Goal: Find specific page/section: Find specific page/section

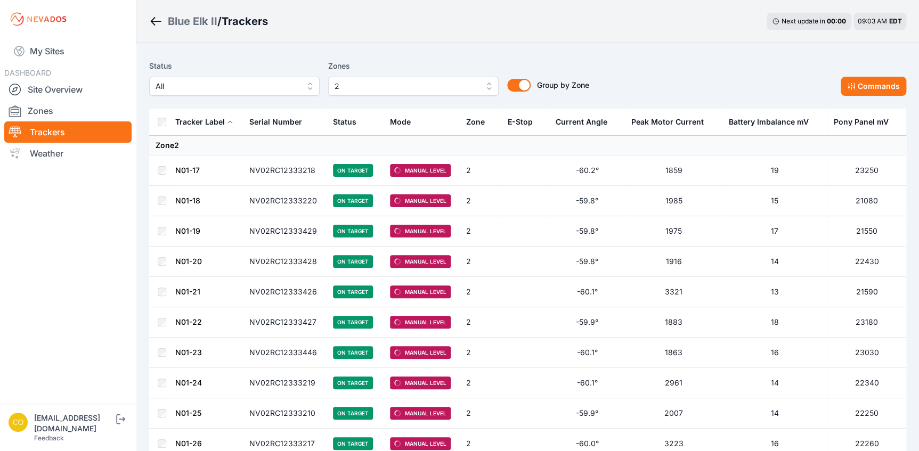
click at [712, 91] on div "Status All Zones 2 Group by Zone Group by Zone Commands" at bounding box center [527, 78] width 757 height 36
click at [42, 94] on link "Site Overview" at bounding box center [67, 89] width 127 height 21
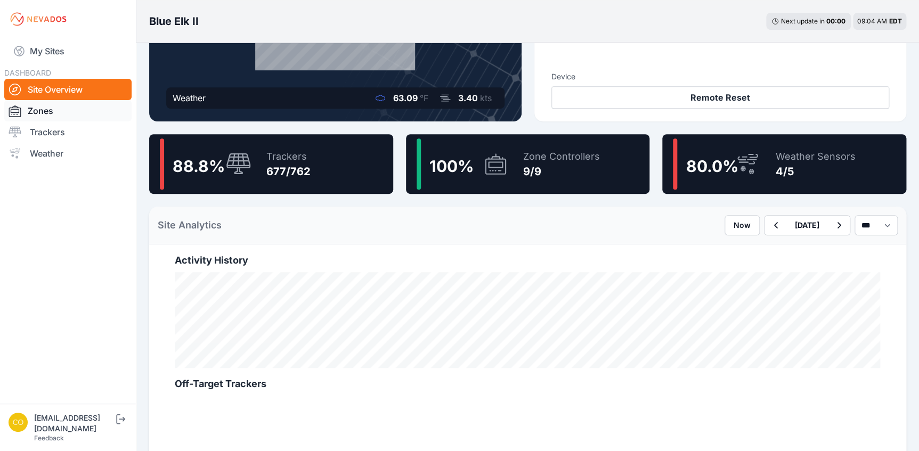
scroll to position [193, 0]
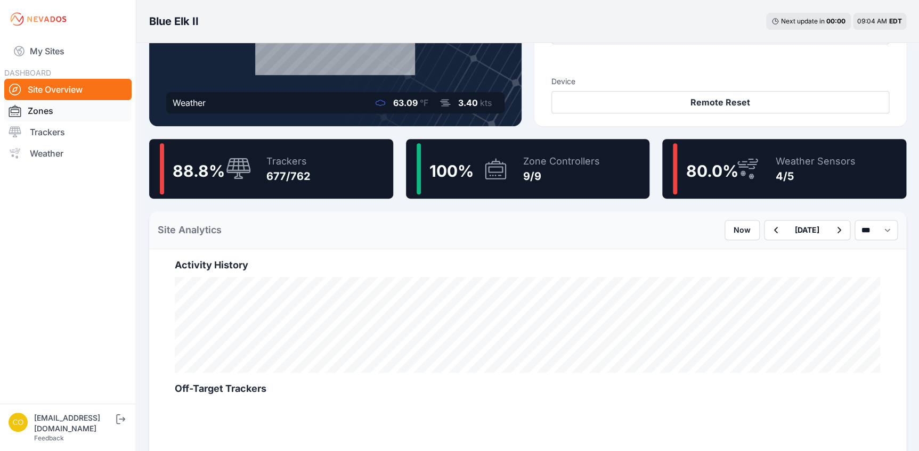
click at [47, 110] on link "Zones" at bounding box center [67, 110] width 127 height 21
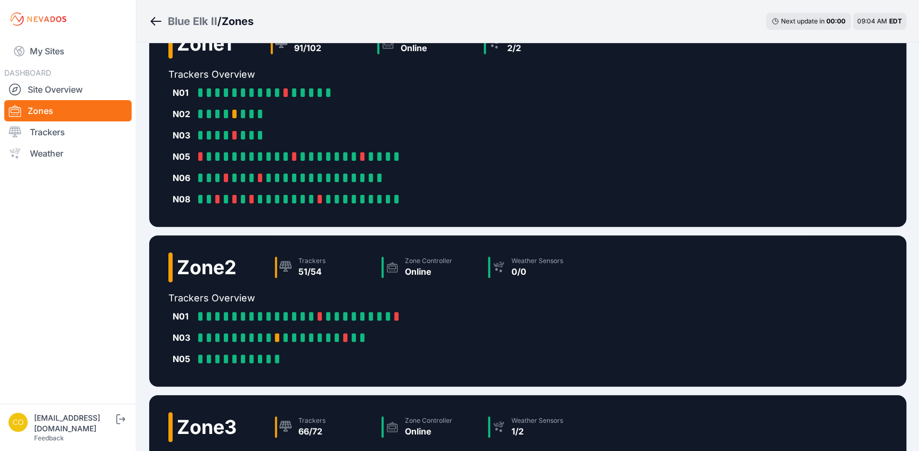
scroll to position [48, 0]
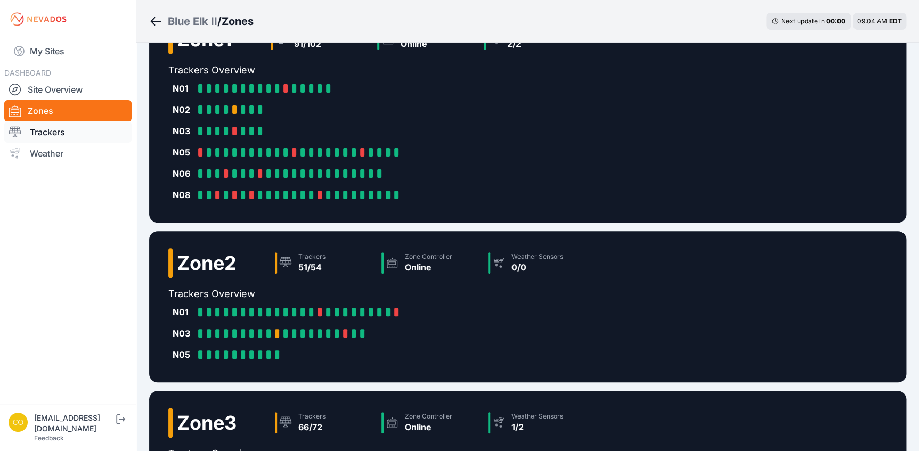
click at [48, 136] on link "Trackers" at bounding box center [67, 131] width 127 height 21
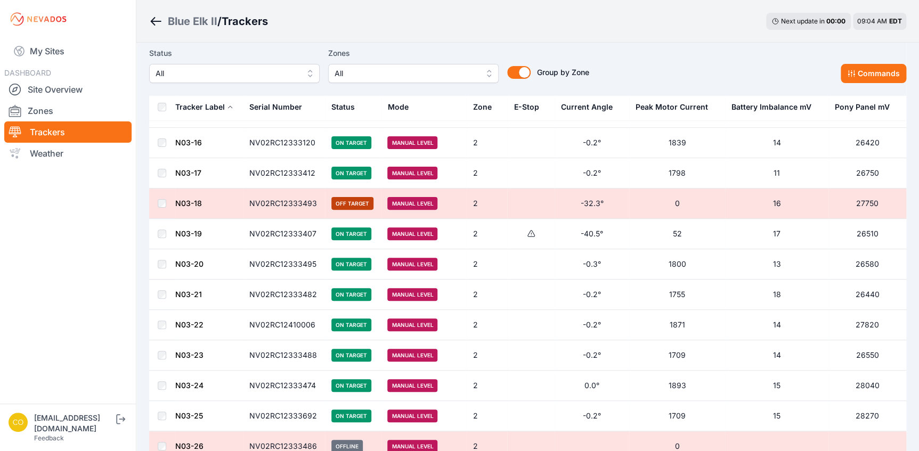
scroll to position [4066, 0]
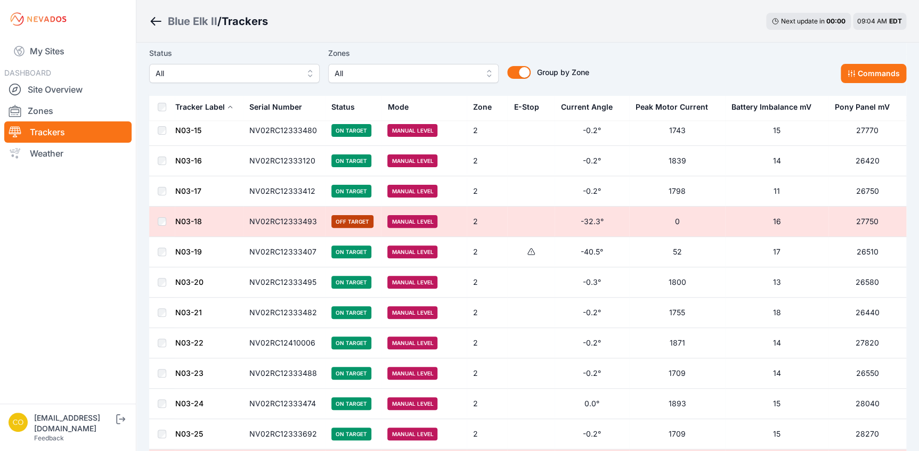
click at [349, 246] on span "On Target" at bounding box center [351, 251] width 40 height 13
drag, startPoint x: 349, startPoint y: 246, endPoint x: 239, endPoint y: 249, distance: 110.3
click at [239, 249] on td "N03-19" at bounding box center [209, 252] width 68 height 30
click at [534, 248] on icon at bounding box center [531, 252] width 9 height 9
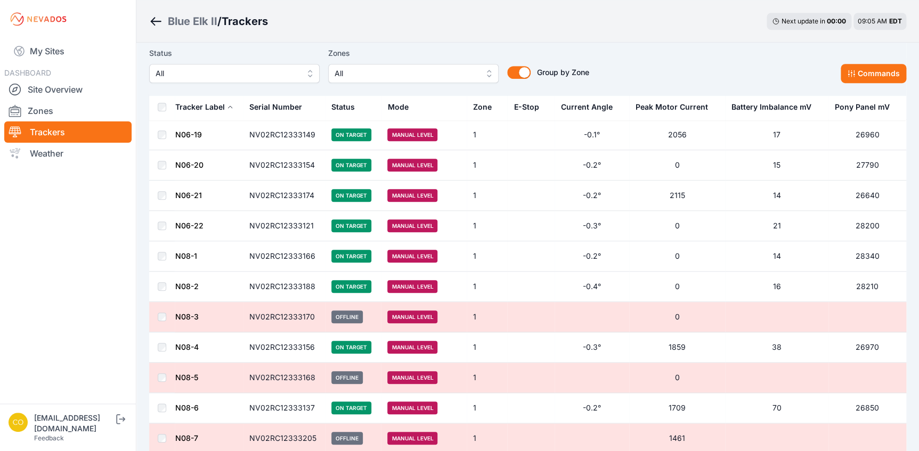
scroll to position [2275, 0]
